Goal: Transaction & Acquisition: Book appointment/travel/reservation

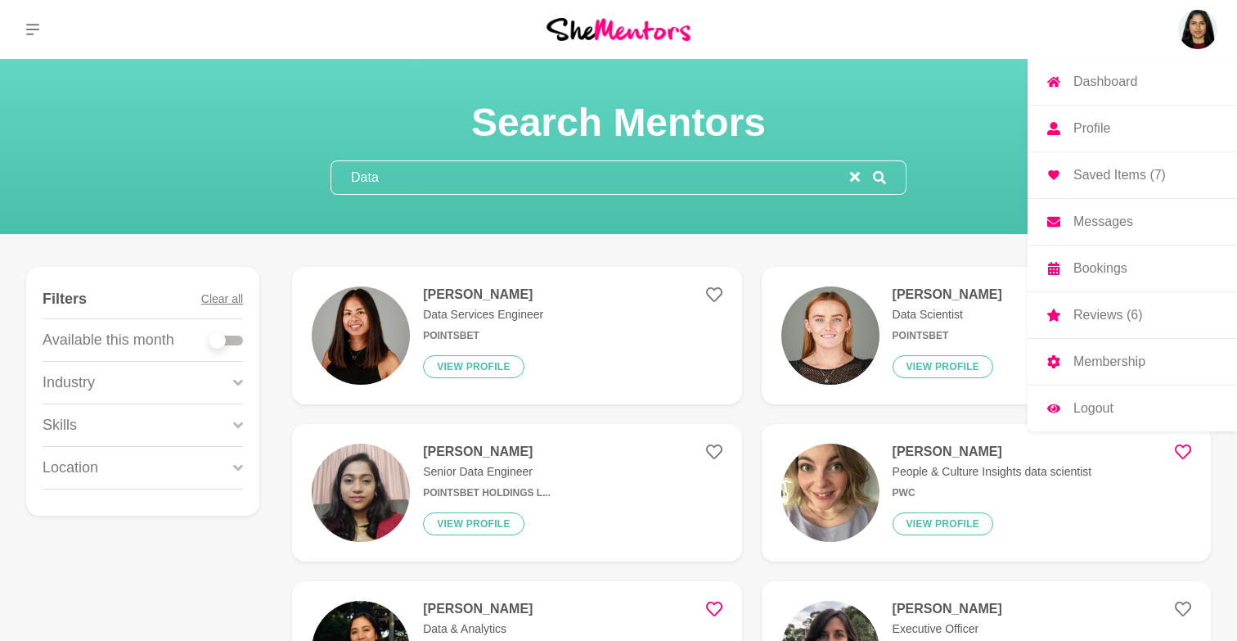
click at [1098, 223] on p "Messages" at bounding box center [1103, 221] width 60 height 13
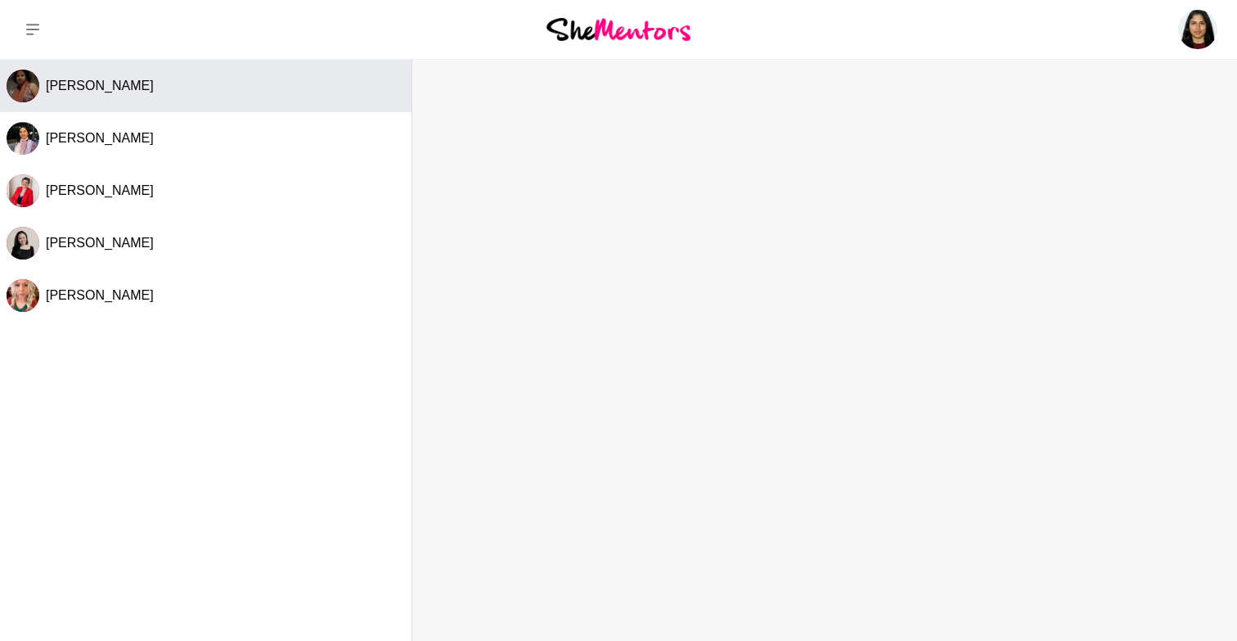
click at [133, 92] on span "[PERSON_NAME]" at bounding box center [100, 86] width 108 height 14
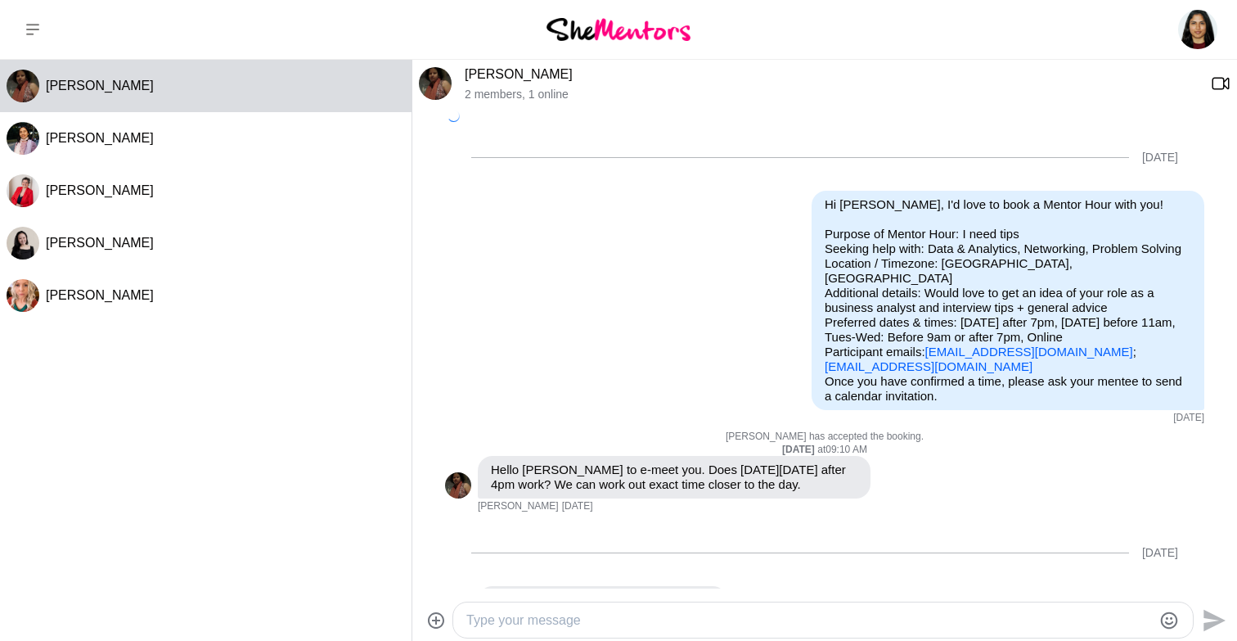
scroll to position [383, 0]
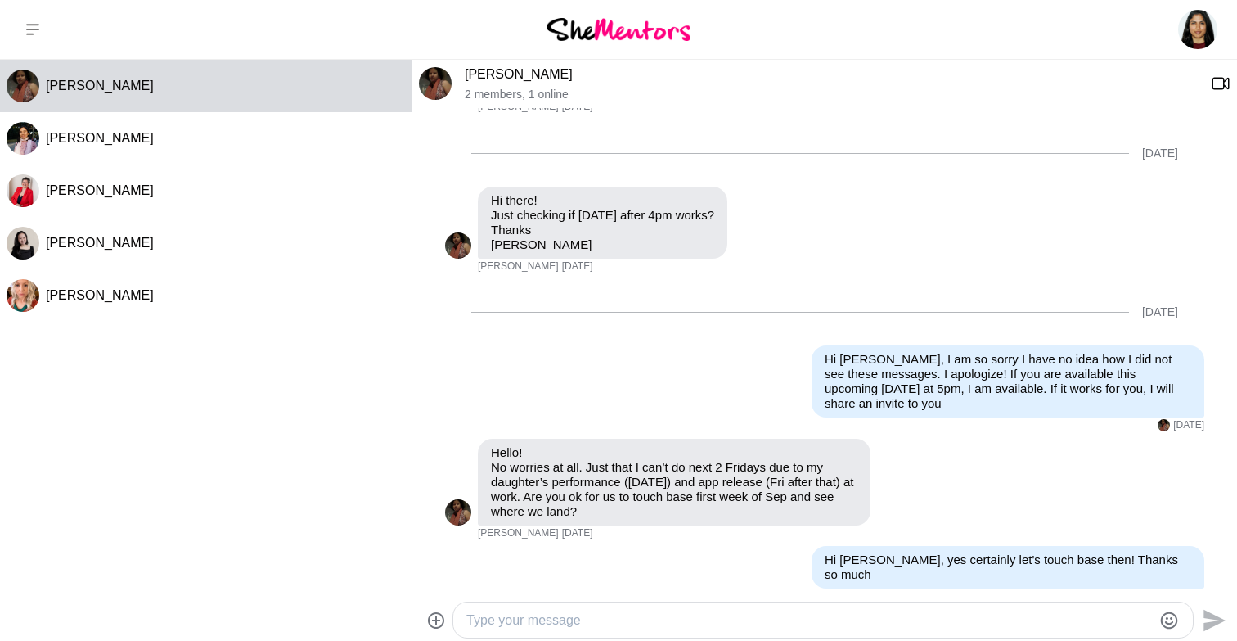
click at [491, 72] on link "[PERSON_NAME]" at bounding box center [519, 74] width 108 height 14
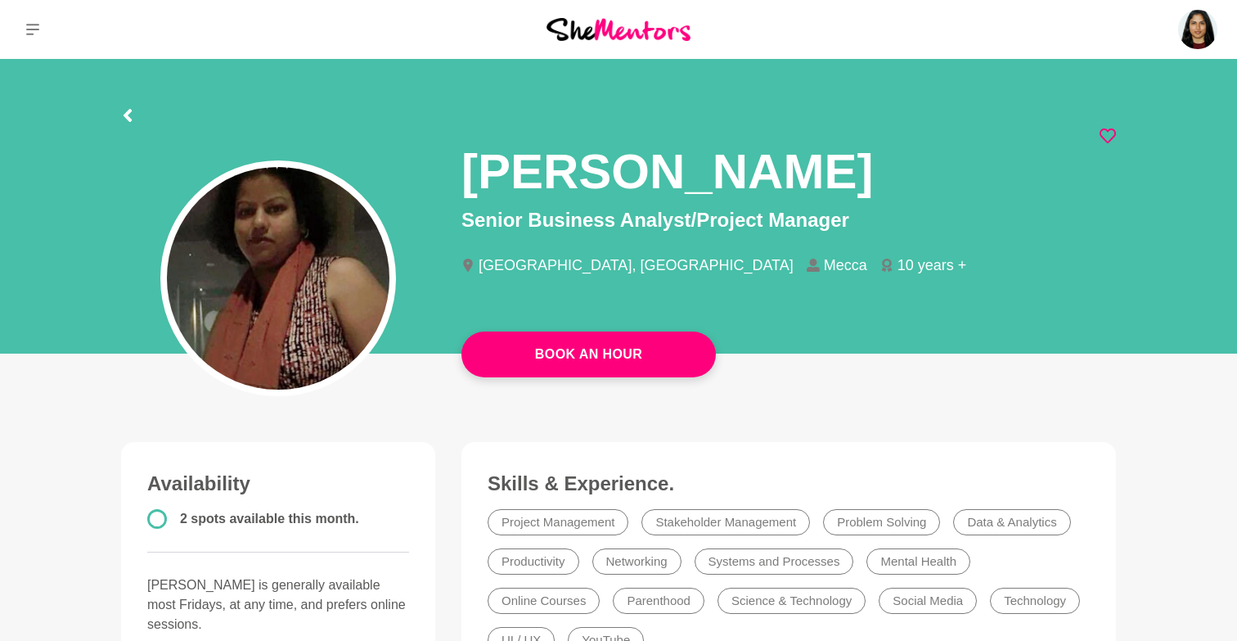
click at [137, 115] on div at bounding box center [618, 112] width 995 height 29
click at [130, 117] on icon at bounding box center [127, 115] width 13 height 13
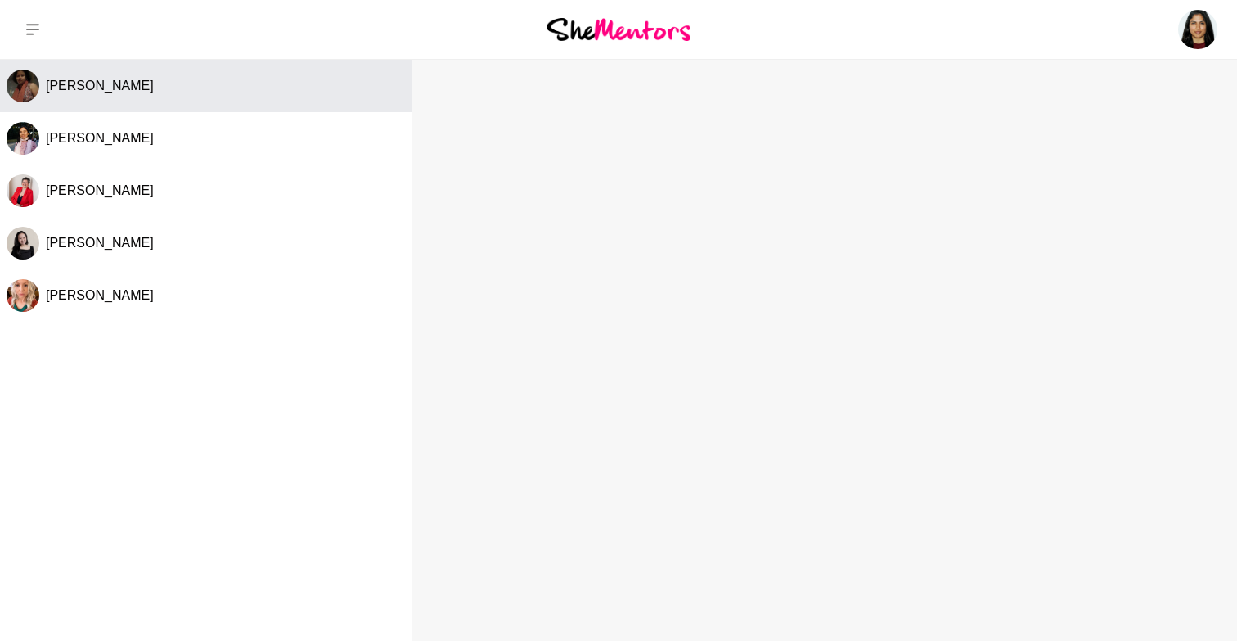
click at [166, 85] on div "[PERSON_NAME]" at bounding box center [225, 86] width 359 height 16
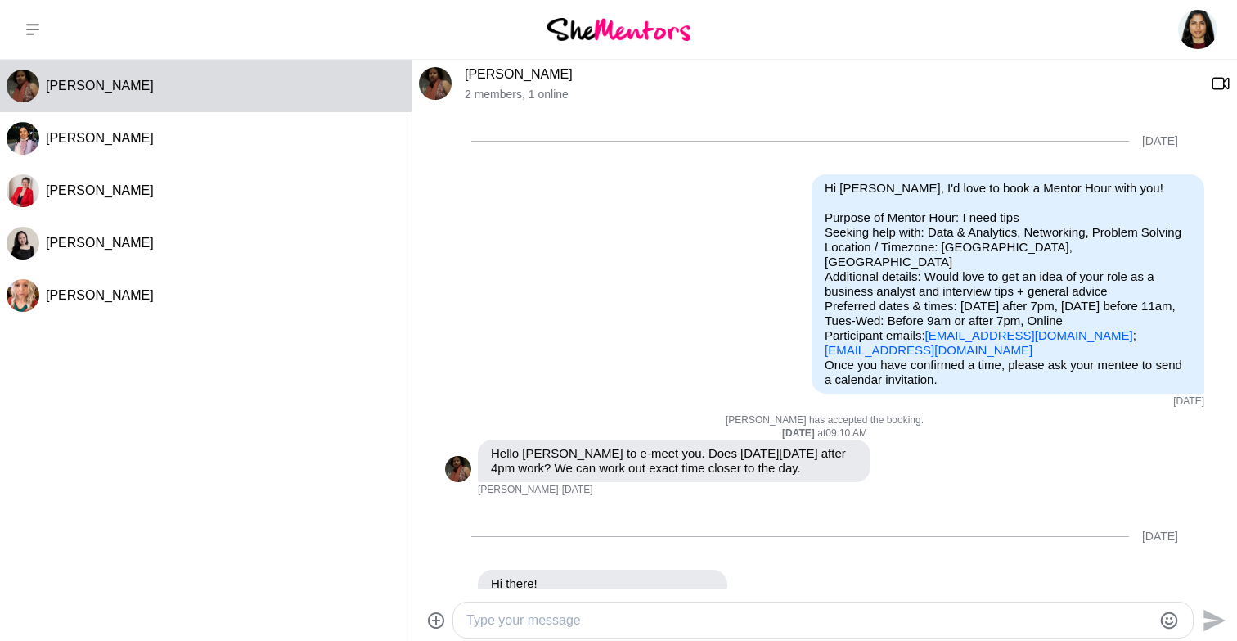
scroll to position [383, 0]
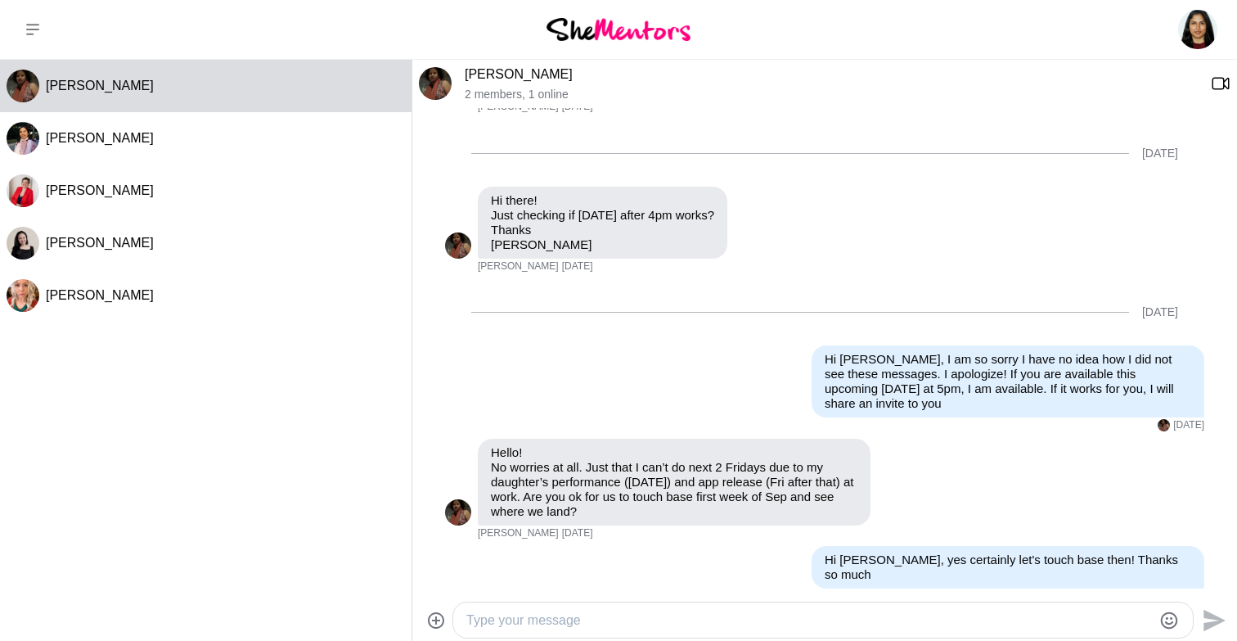
click at [510, 615] on textarea "Type your message" at bounding box center [809, 620] width 686 height 20
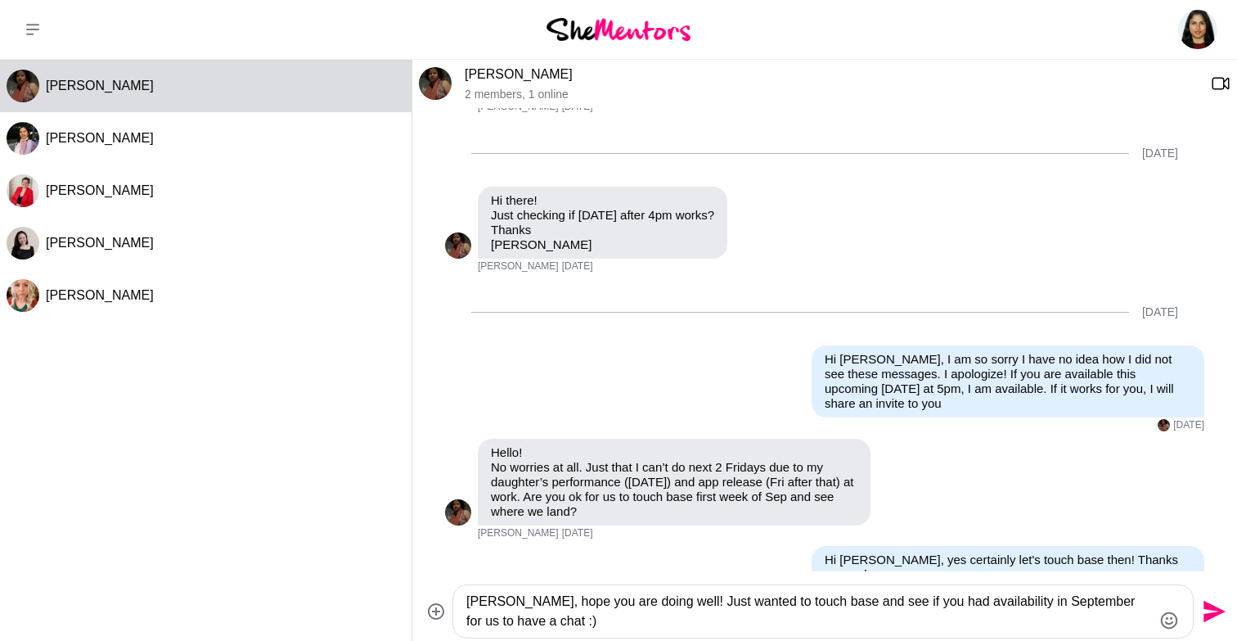
type textarea "[PERSON_NAME], hope you are doing well! Just wanted to touch base and see if yo…"
click at [1217, 600] on icon "Send" at bounding box center [1212, 611] width 26 height 26
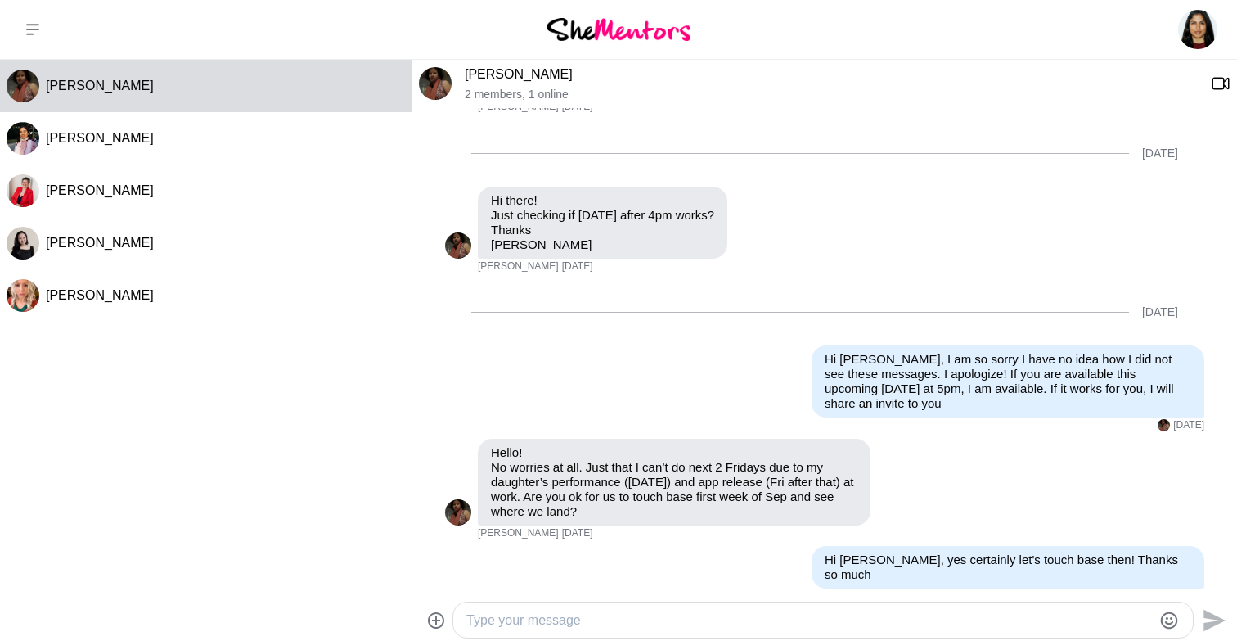
scroll to position [526, 0]
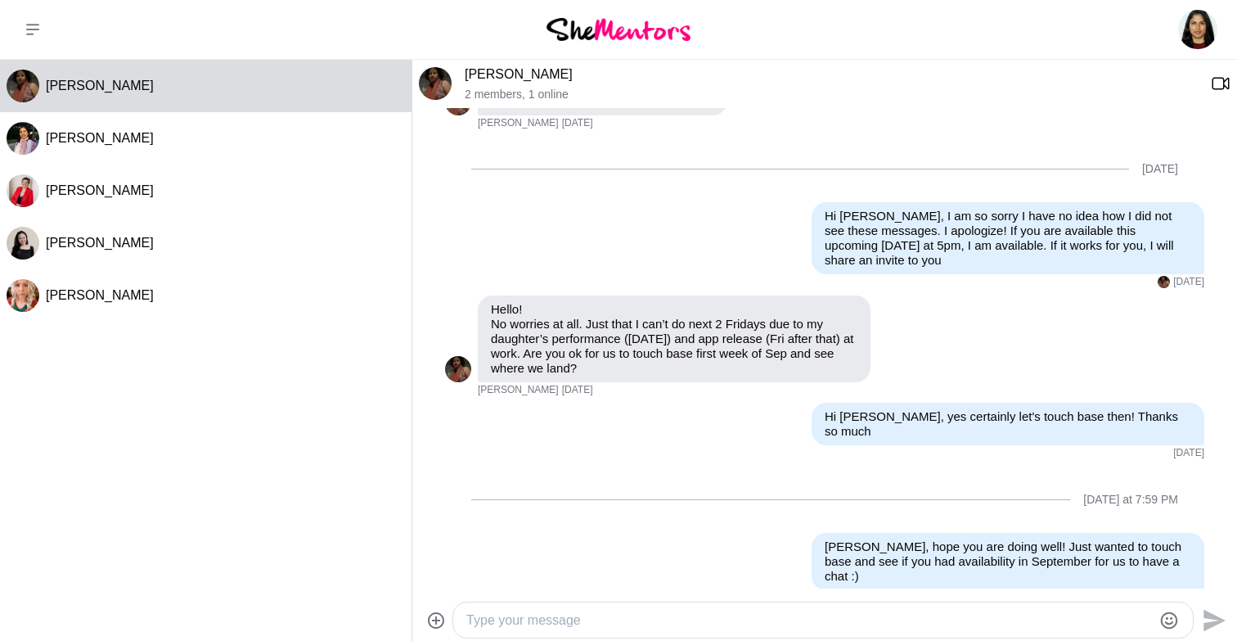
click at [519, 79] on link "[PERSON_NAME]" at bounding box center [519, 74] width 108 height 14
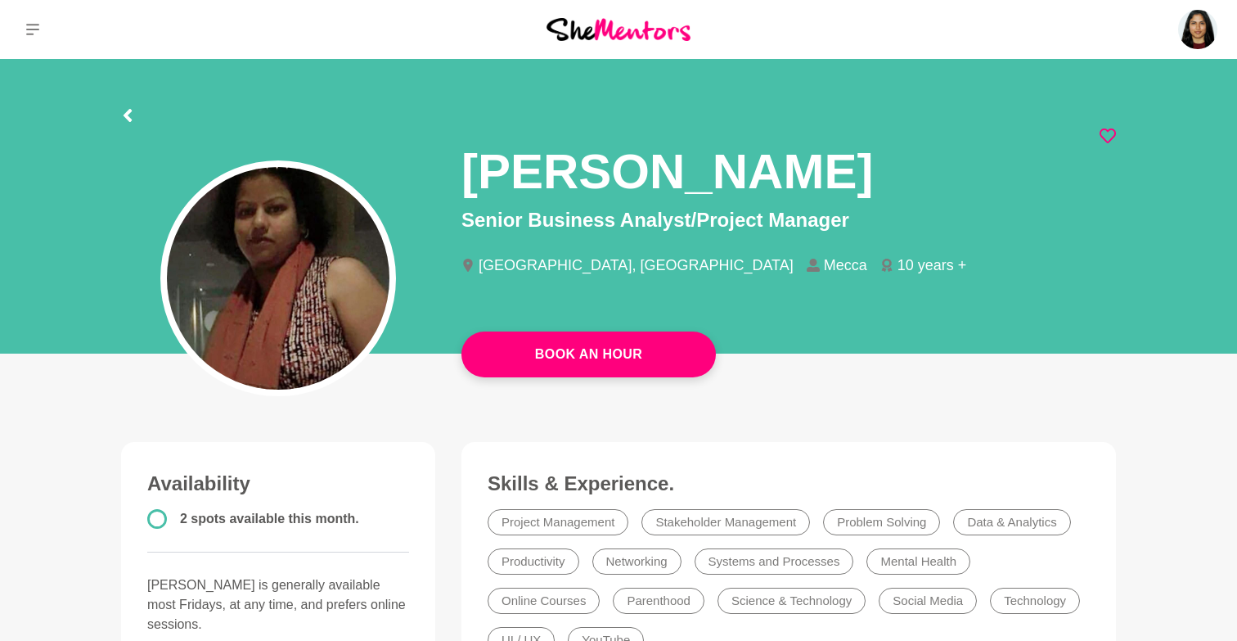
click at [133, 116] on icon at bounding box center [127, 115] width 13 height 13
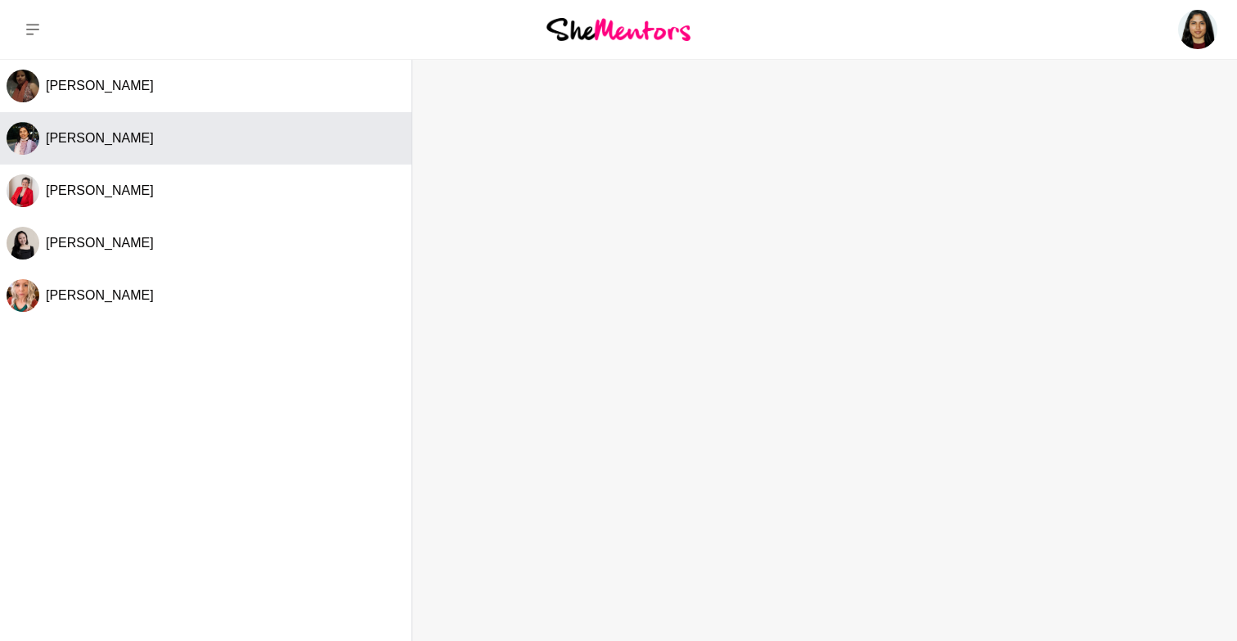
click at [110, 153] on button "[PERSON_NAME]" at bounding box center [205, 138] width 411 height 52
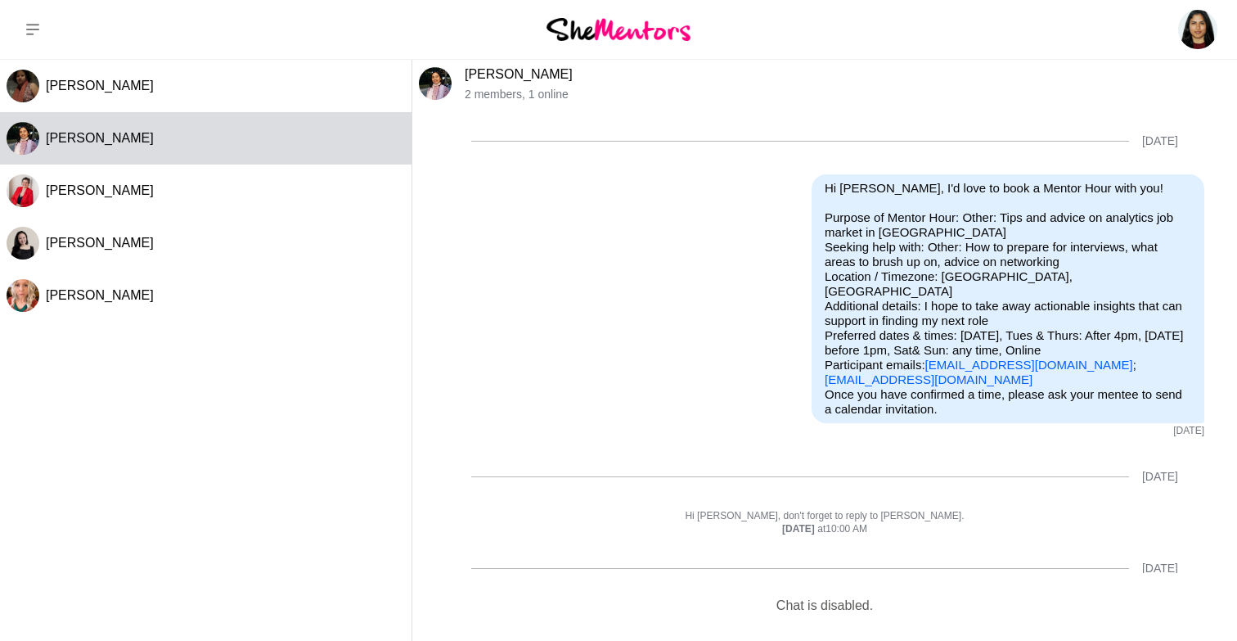
scroll to position [34, 0]
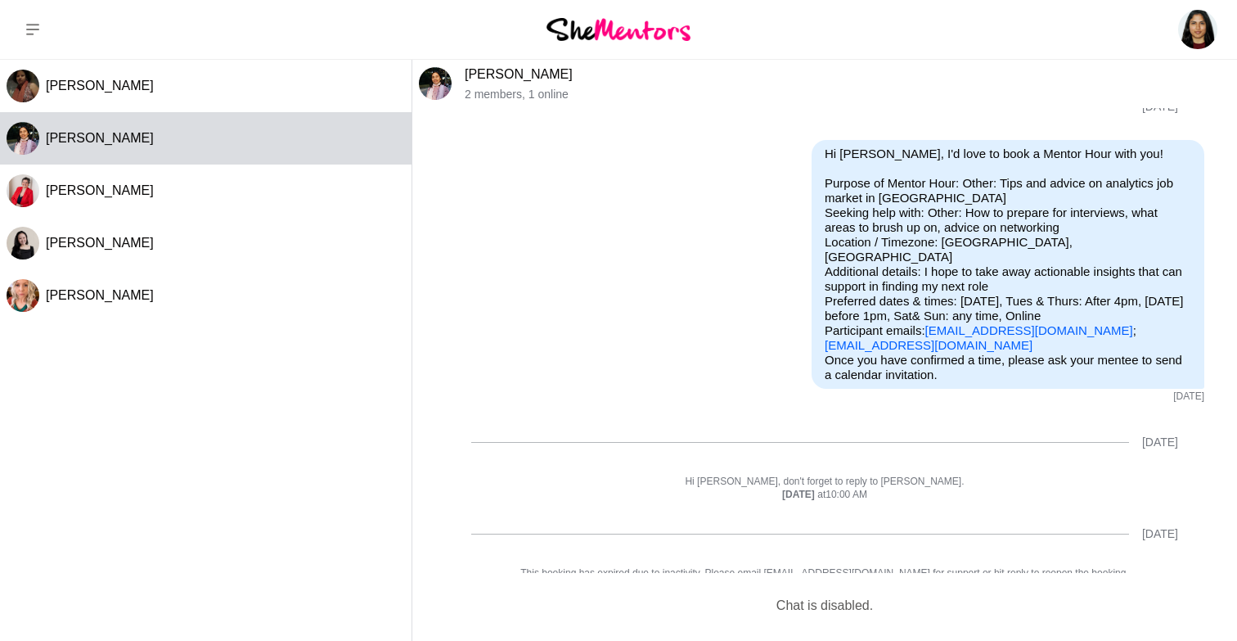
click at [495, 70] on link "[PERSON_NAME]" at bounding box center [519, 74] width 108 height 14
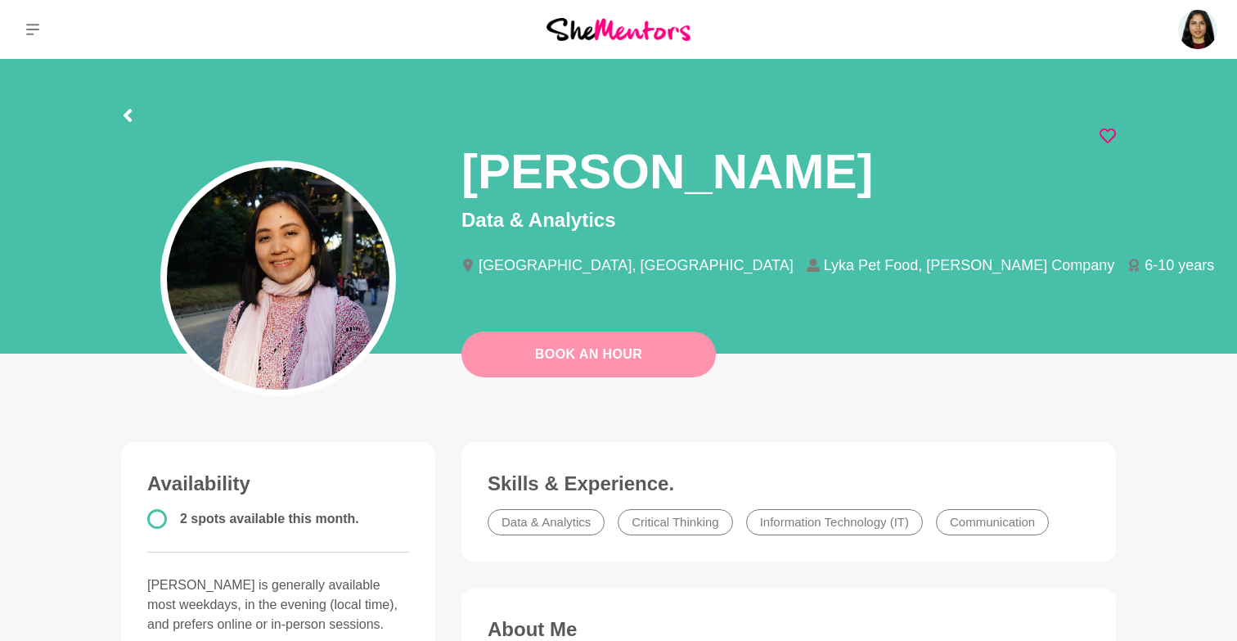
click at [564, 357] on link "Book An Hour" at bounding box center [588, 354] width 254 height 46
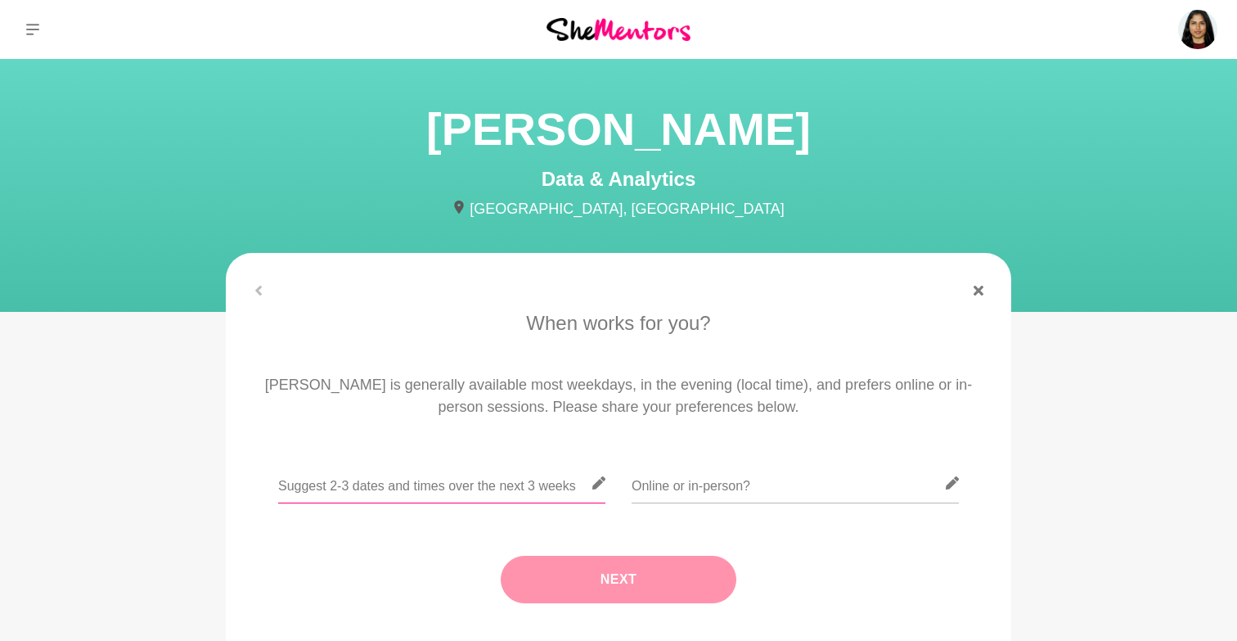
click at [507, 497] on input "text" at bounding box center [441, 483] width 327 height 40
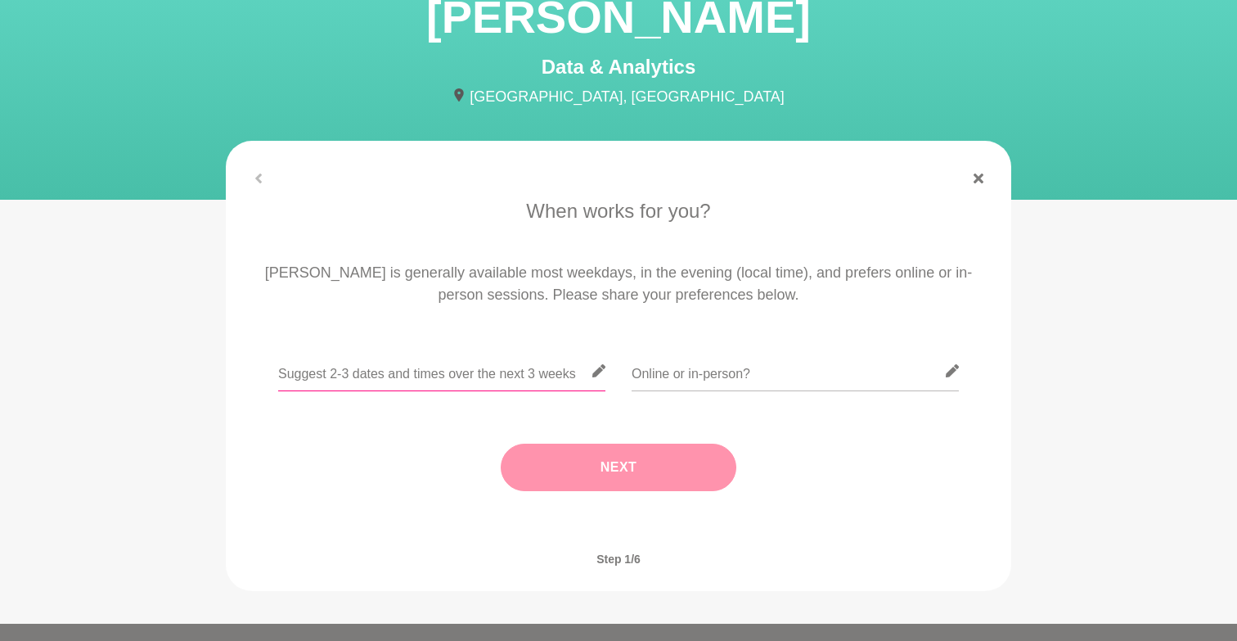
scroll to position [115, 0]
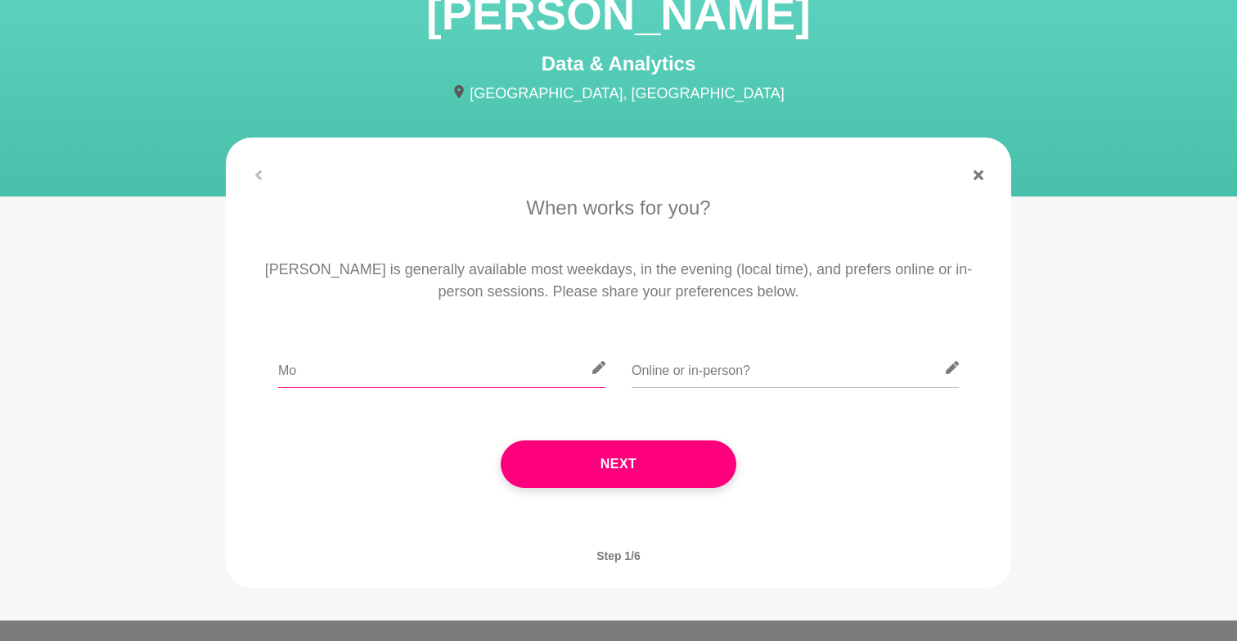
type input "M"
type input "[DATE] - before 6pm or after 7pm, [DATE] - Before 12pm, [DATE] - Any time, [DAT…"
click at [684, 377] on input "text" at bounding box center [795, 368] width 327 height 40
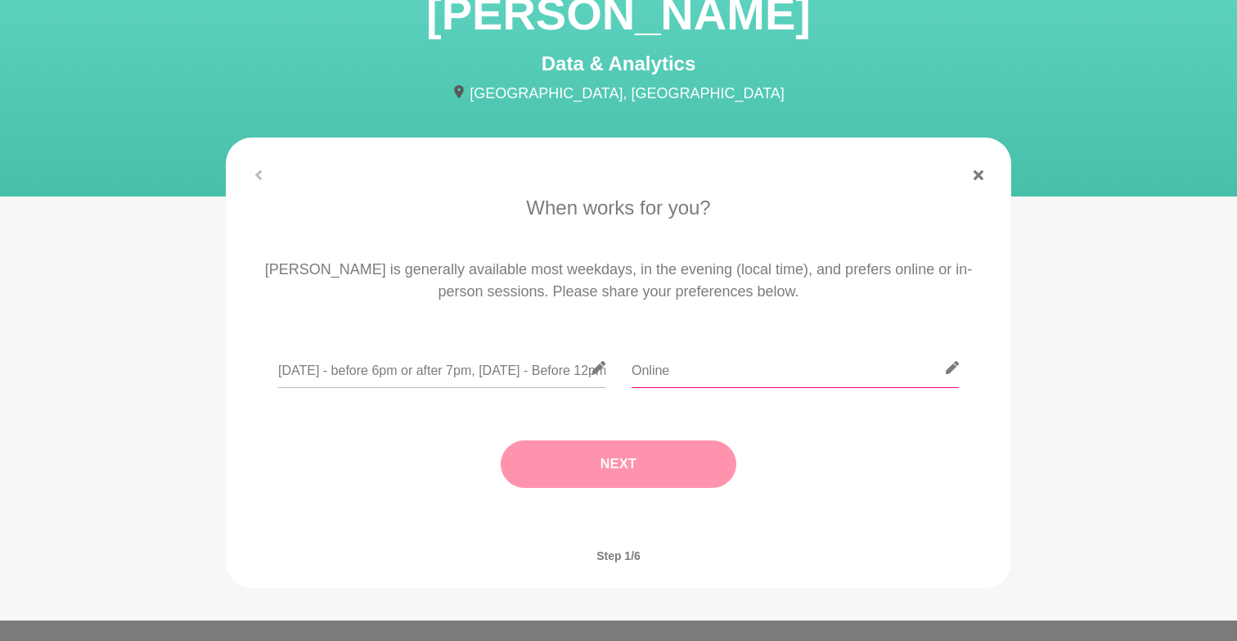
type input "Online"
click at [675, 468] on button "Next" at bounding box center [619, 463] width 236 height 47
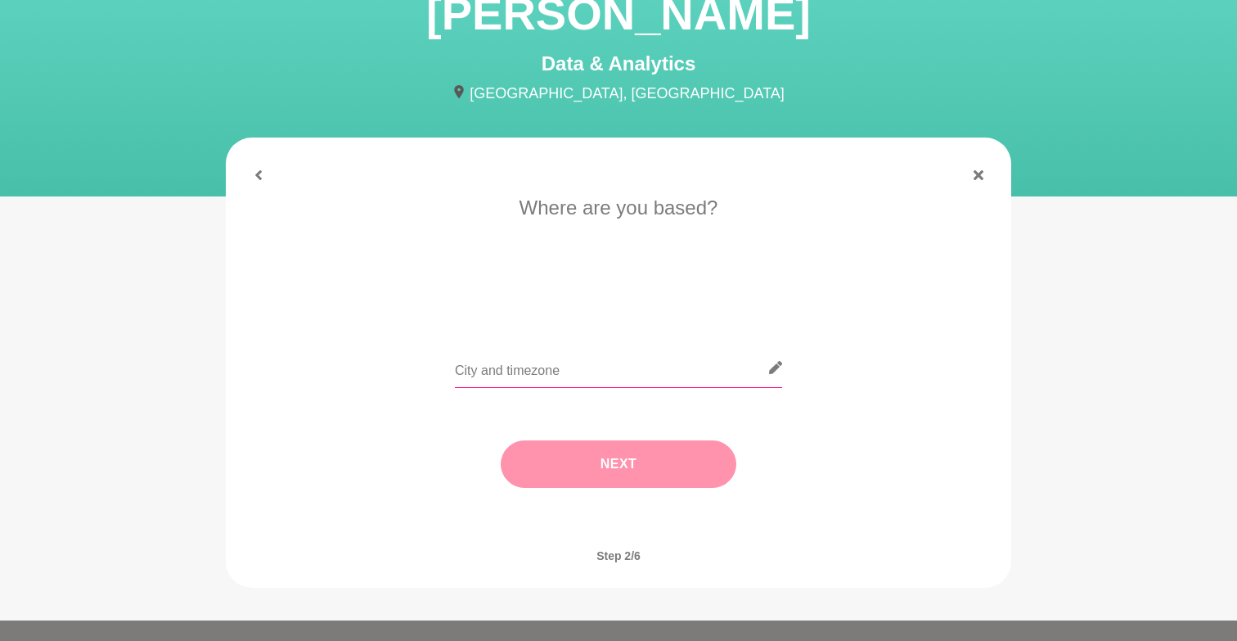
click at [609, 366] on input "text" at bounding box center [618, 368] width 327 height 40
type input "[GEOGRAPHIC_DATA], [GEOGRAPHIC_DATA]"
click at [645, 456] on button "Next" at bounding box center [619, 463] width 236 height 47
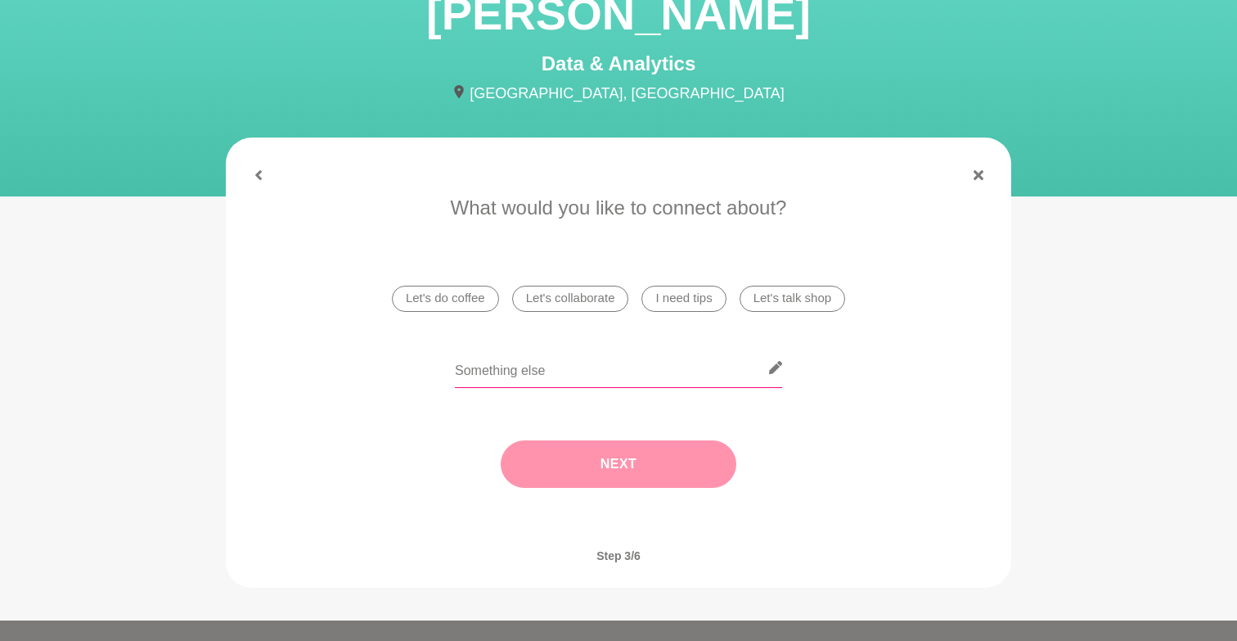
click at [637, 380] on input "text" at bounding box center [618, 368] width 327 height 40
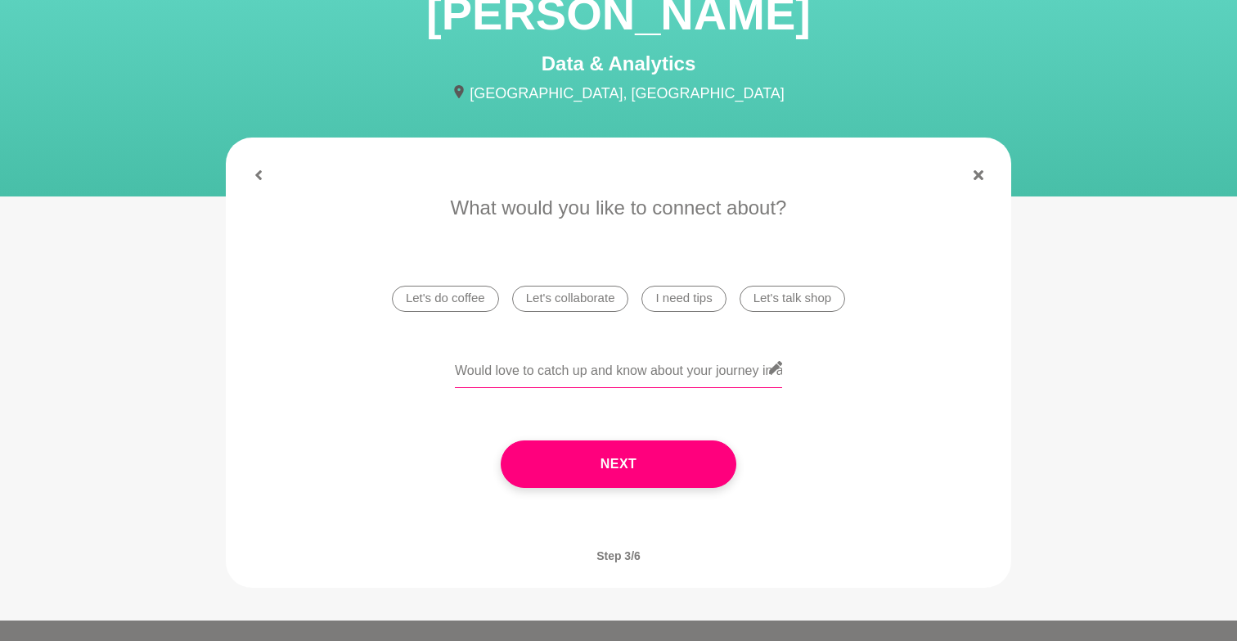
type input "Would love to catch up and know about your journey in analytics"
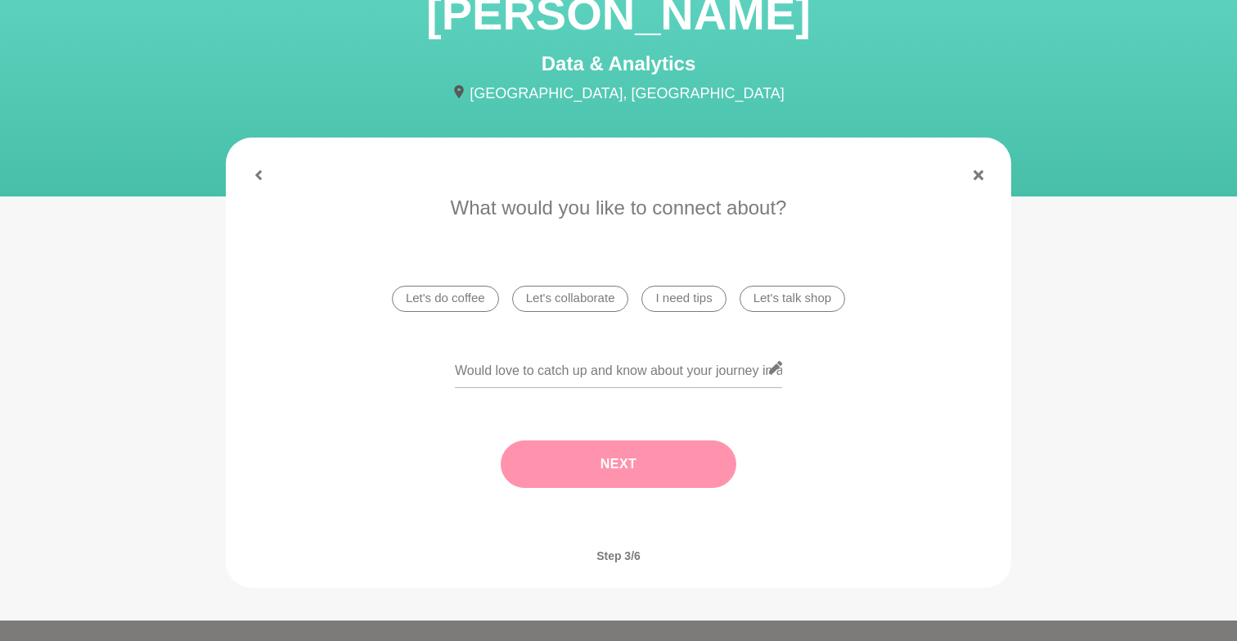
drag, startPoint x: 637, startPoint y: 380, endPoint x: 603, endPoint y: 466, distance: 93.3
click at [603, 466] on button "Next" at bounding box center [619, 463] width 236 height 47
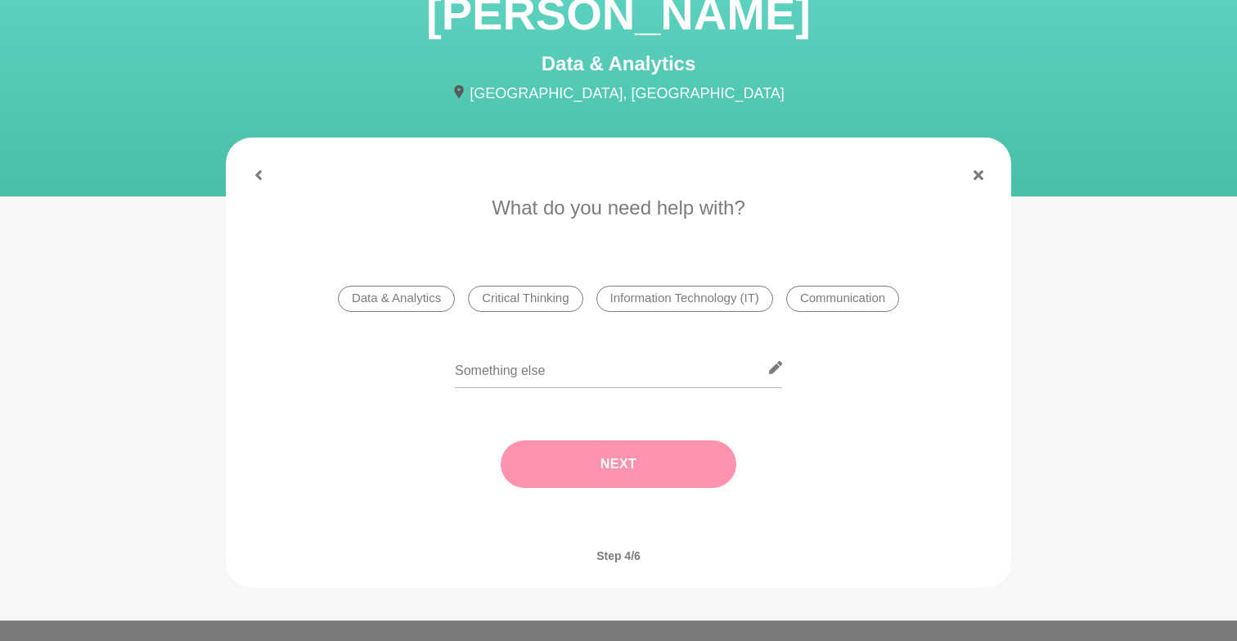
click at [440, 292] on li "Data & Analytics" at bounding box center [396, 298] width 117 height 26
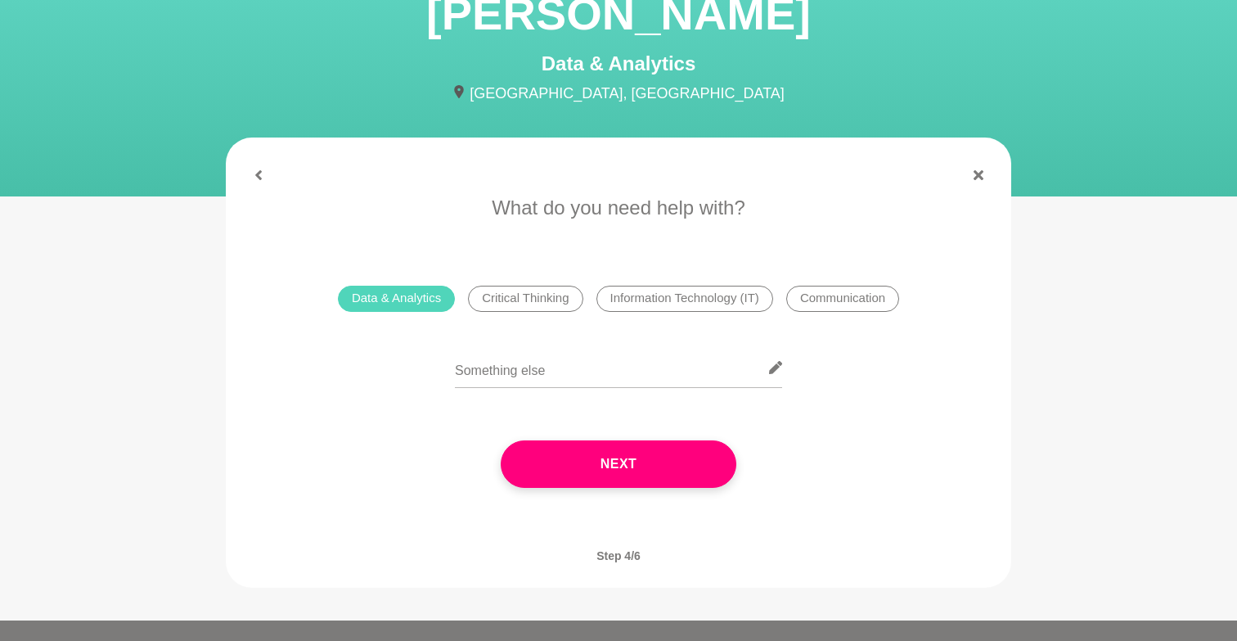
click at [804, 301] on li "Communication" at bounding box center [842, 298] width 113 height 26
click at [869, 303] on li "Communication" at bounding box center [842, 298] width 113 height 26
click at [486, 367] on input "text" at bounding box center [618, 368] width 327 height 40
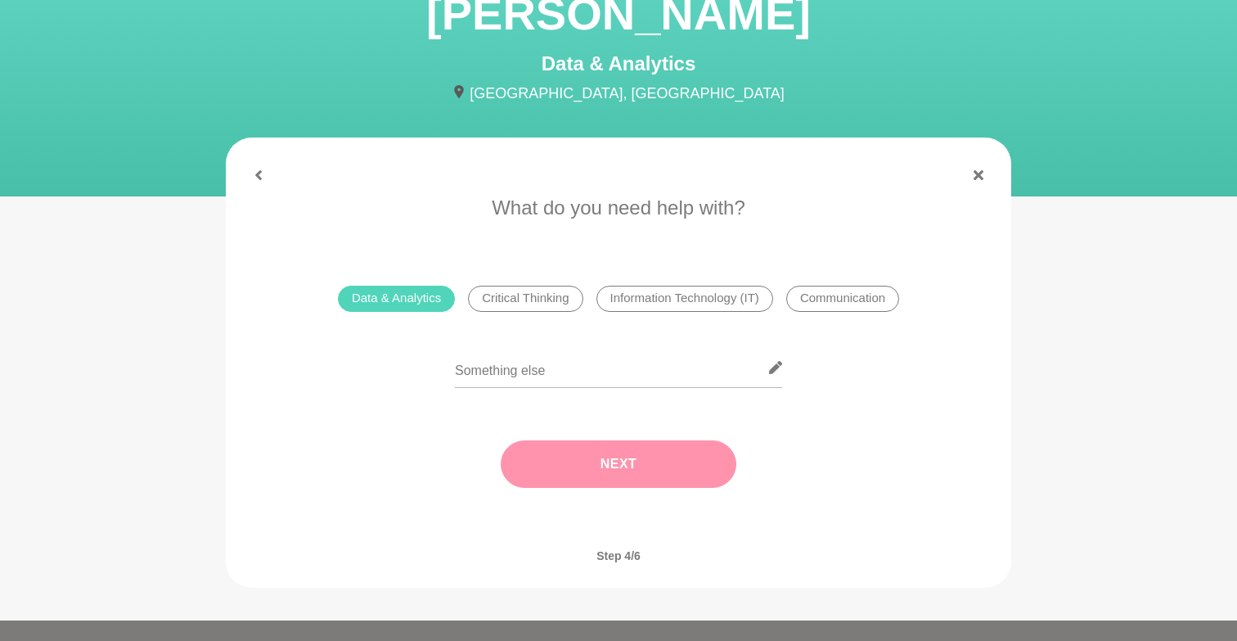
click at [552, 440] on button "Next" at bounding box center [619, 463] width 236 height 47
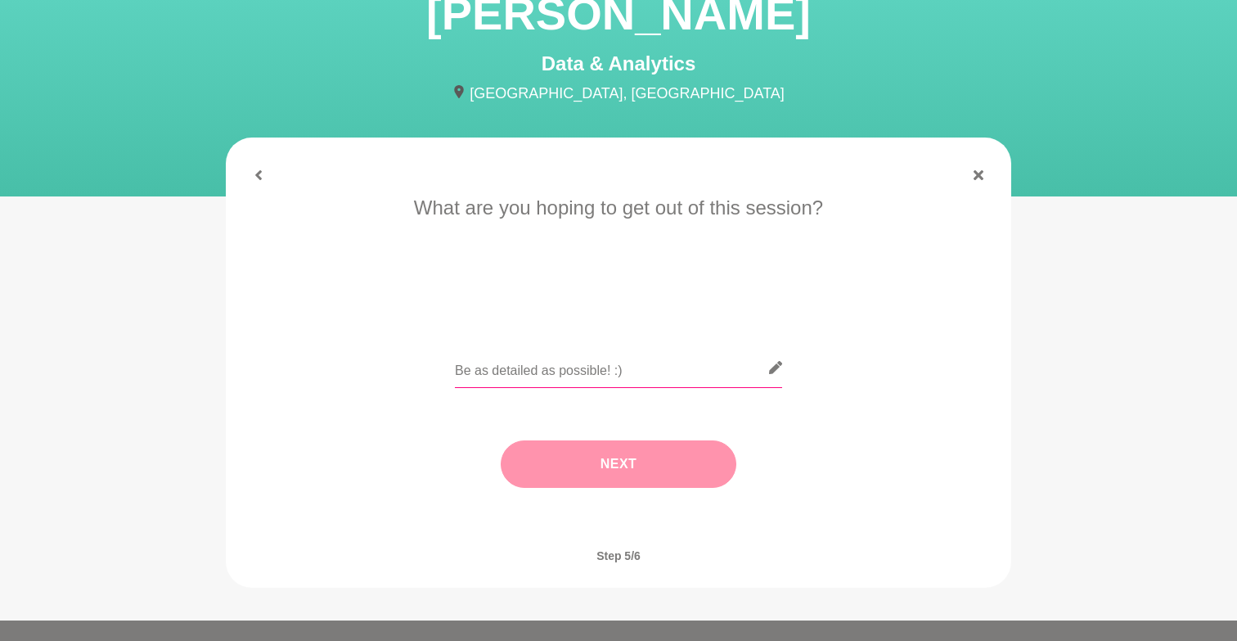
click at [556, 371] on input "text" at bounding box center [618, 368] width 327 height 40
type input "Would love to know about your journey and get advice for someone who will gradu…"
click at [564, 446] on button "Next" at bounding box center [619, 463] width 236 height 47
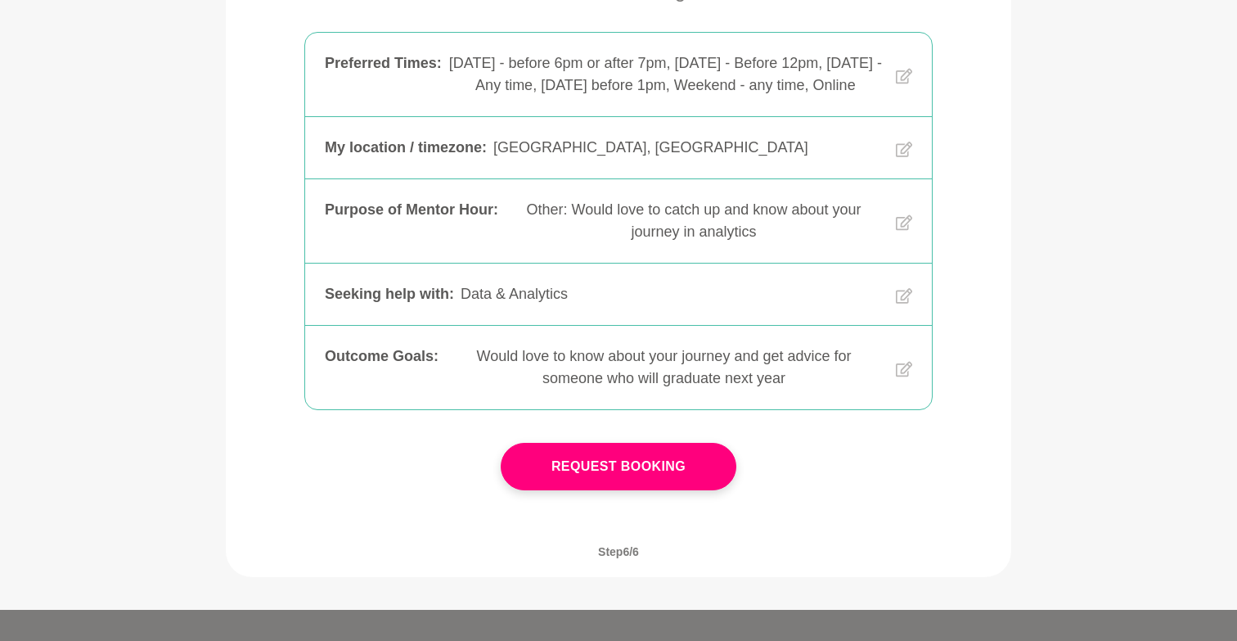
scroll to position [347, 0]
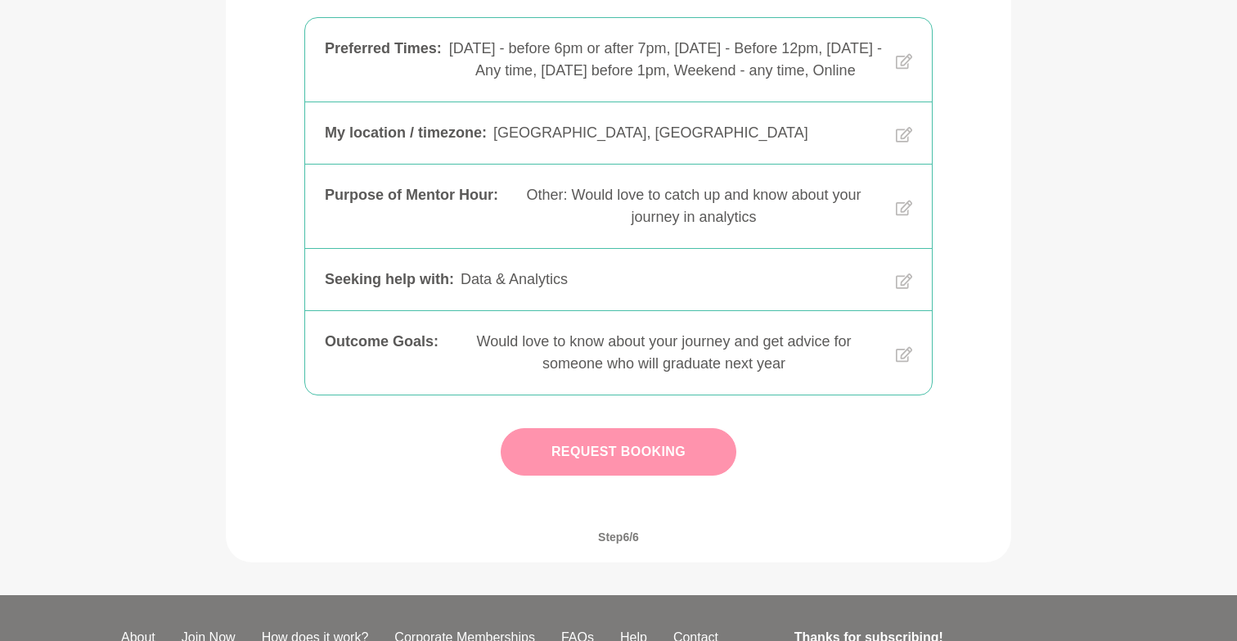
click at [661, 473] on button "Request Booking" at bounding box center [619, 451] width 236 height 47
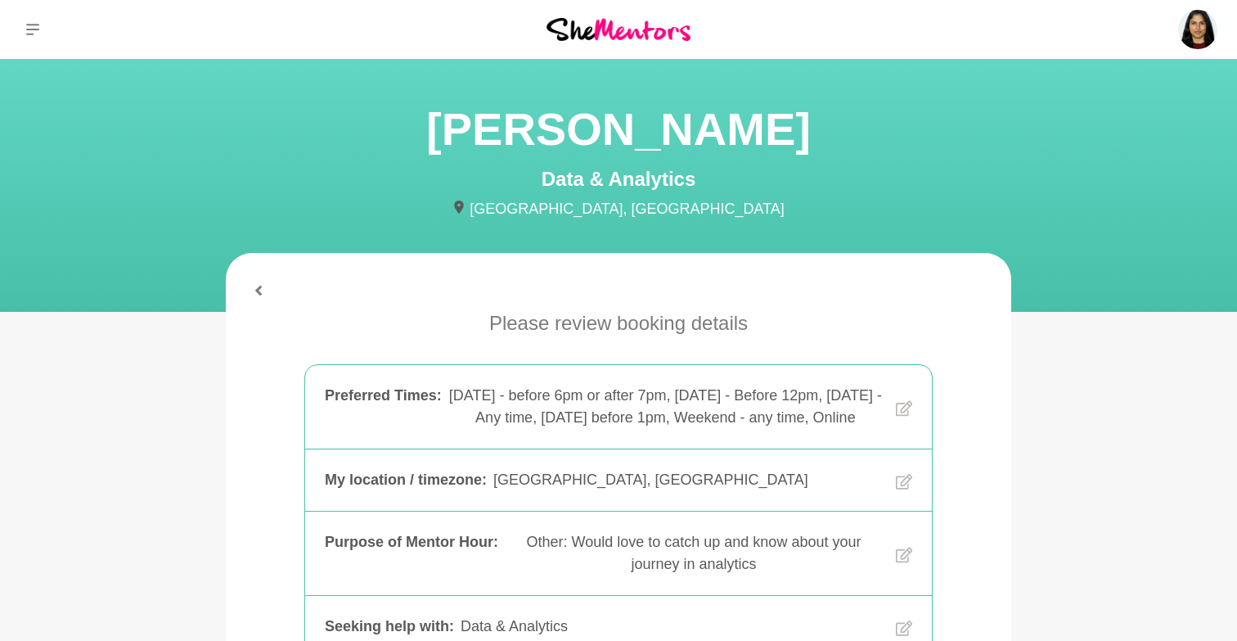
scroll to position [-2, 0]
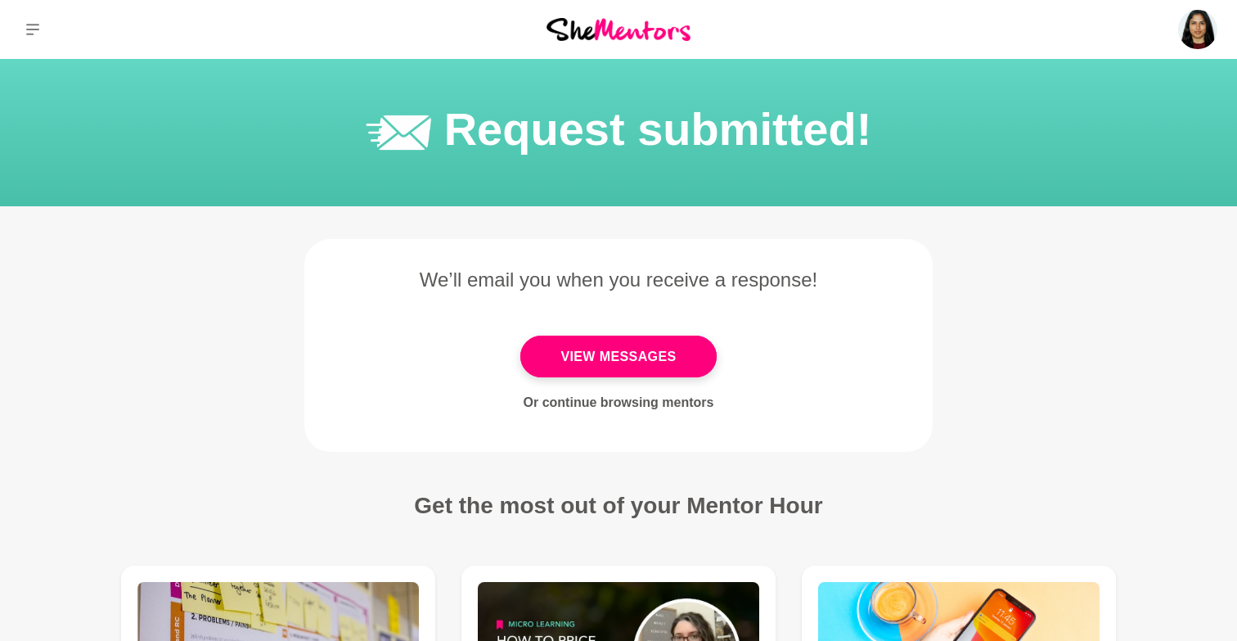
click at [29, 34] on icon at bounding box center [32, 29] width 13 height 11
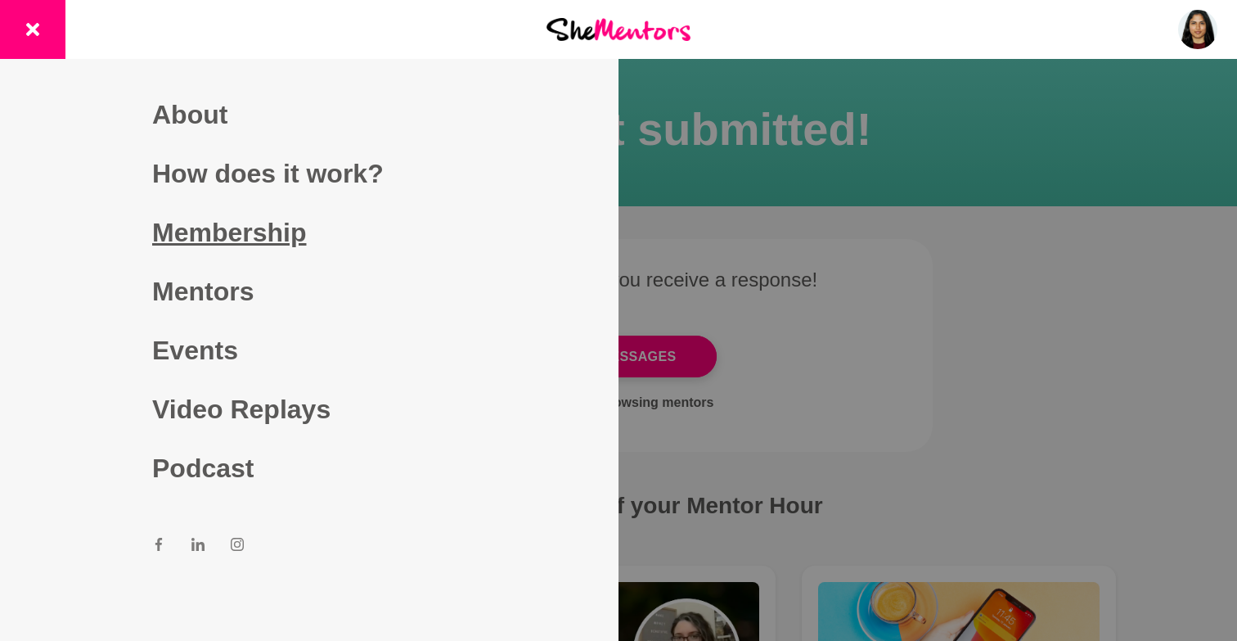
click at [213, 236] on link "Membership" at bounding box center [309, 232] width 314 height 59
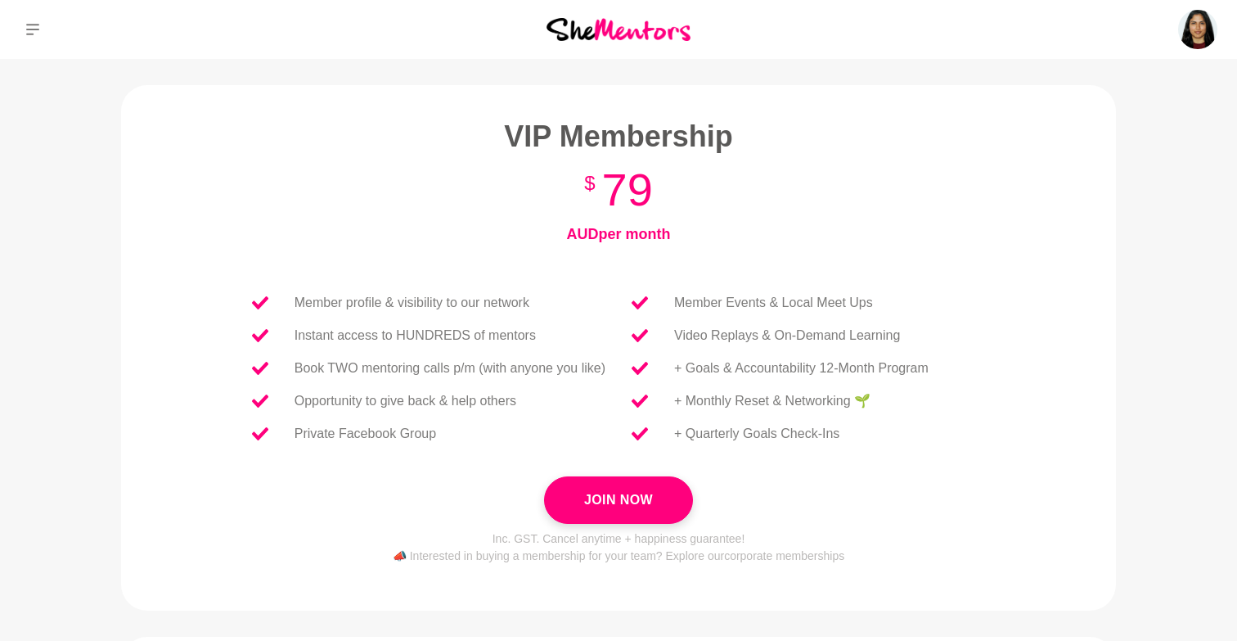
click at [33, 31] on icon at bounding box center [32, 29] width 13 height 13
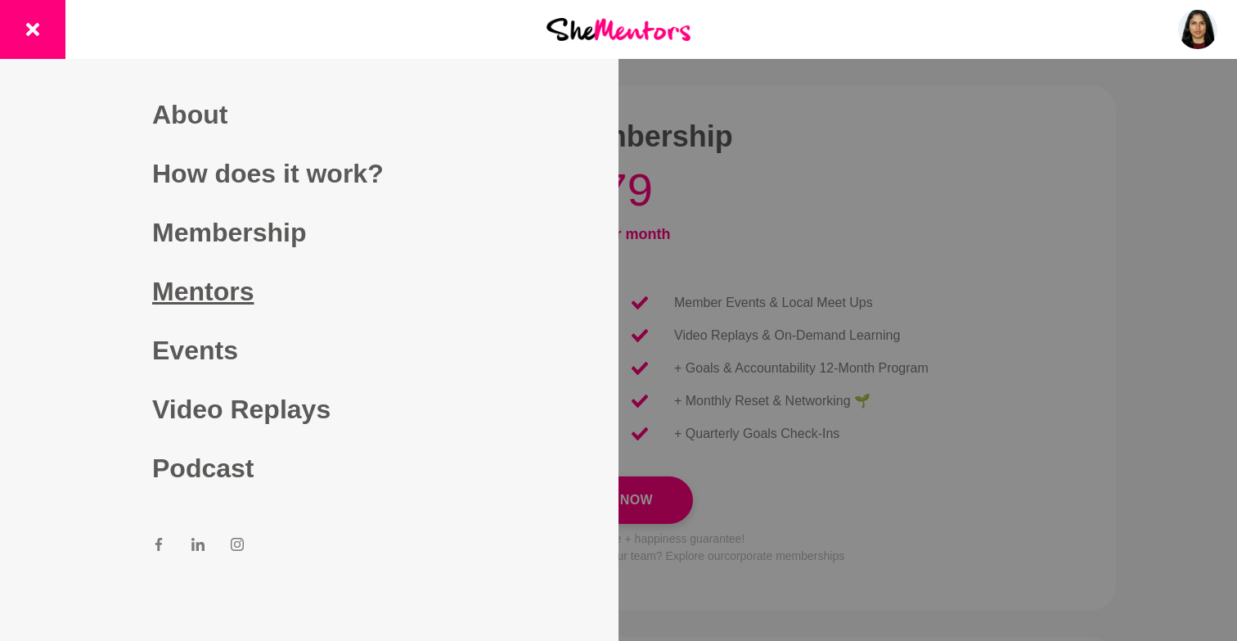
click at [182, 288] on link "Mentors" at bounding box center [309, 291] width 314 height 59
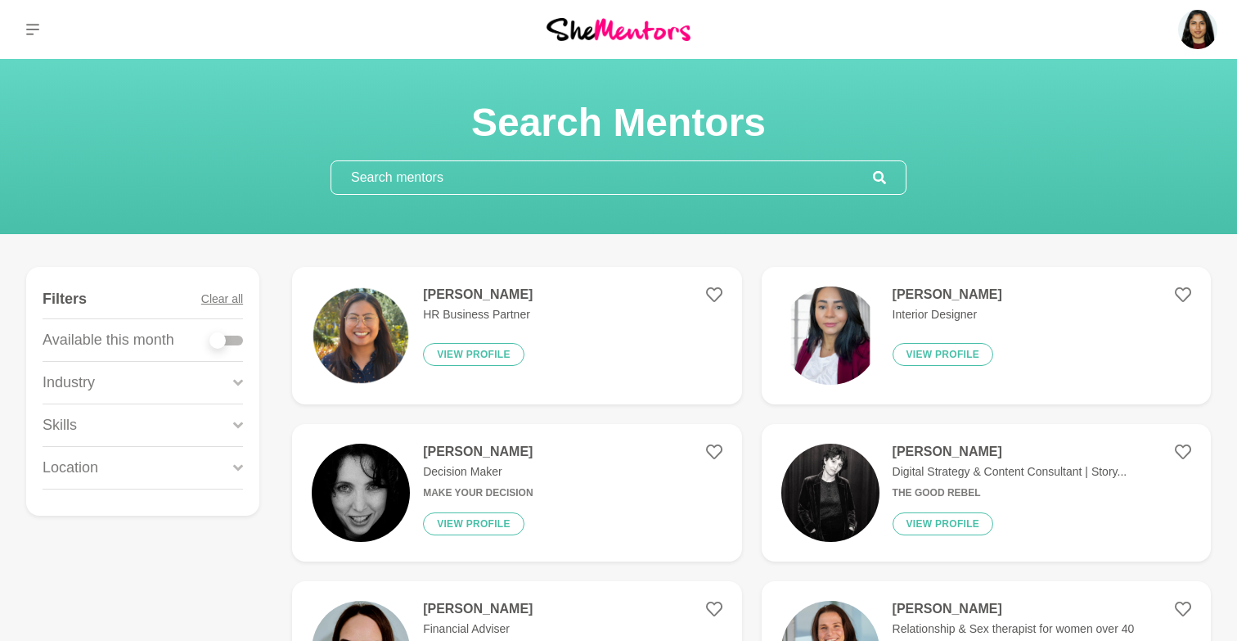
click at [648, 173] on input "text" at bounding box center [602, 177] width 542 height 33
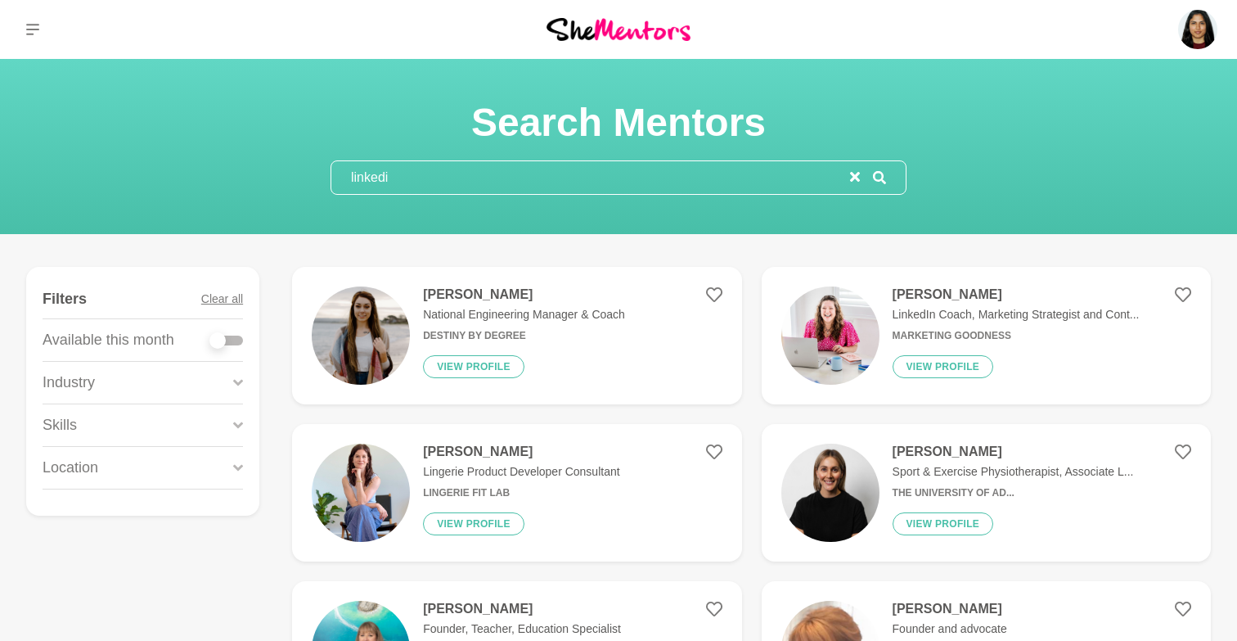
type input "linkedin"
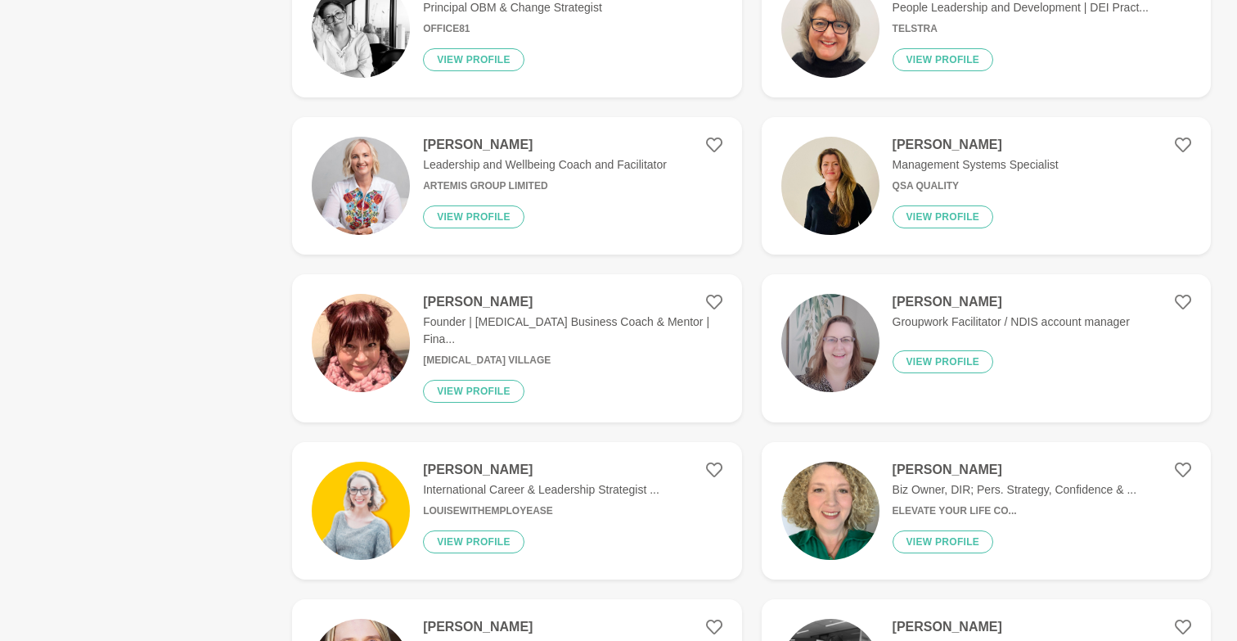
scroll to position [938, 0]
